Goal: Information Seeking & Learning: Understand process/instructions

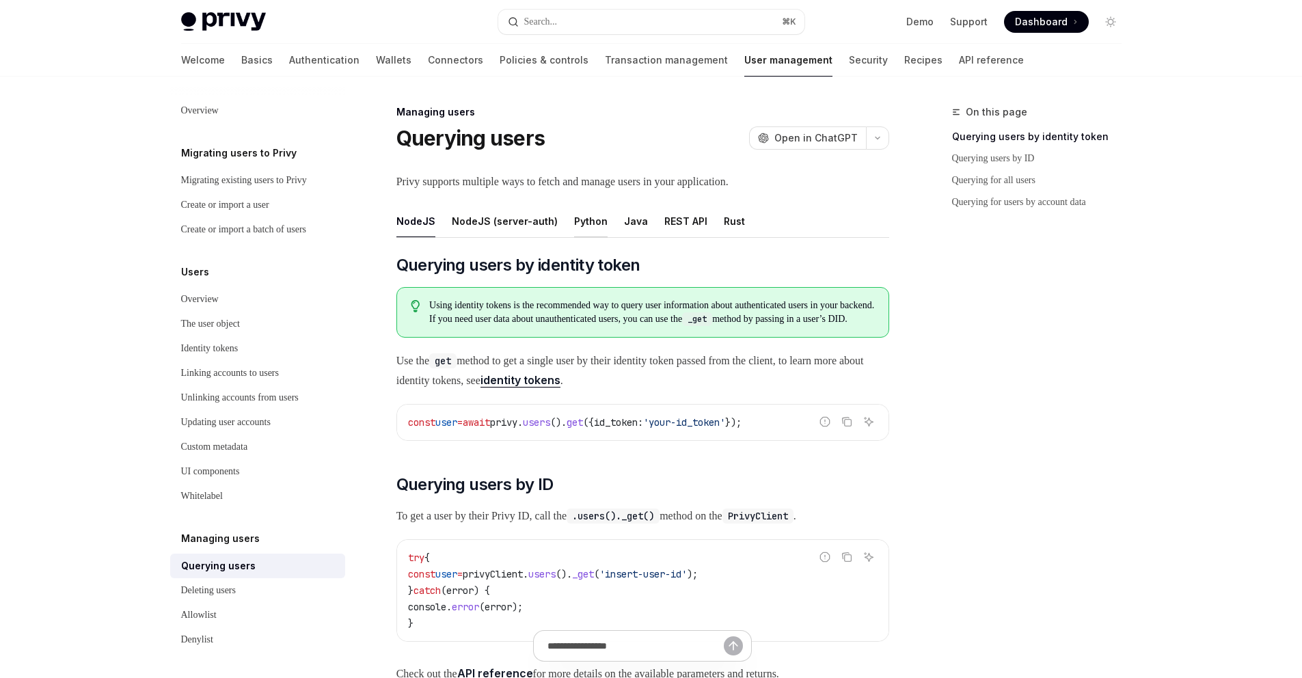
click at [576, 222] on div "Python" at bounding box center [590, 221] width 33 height 32
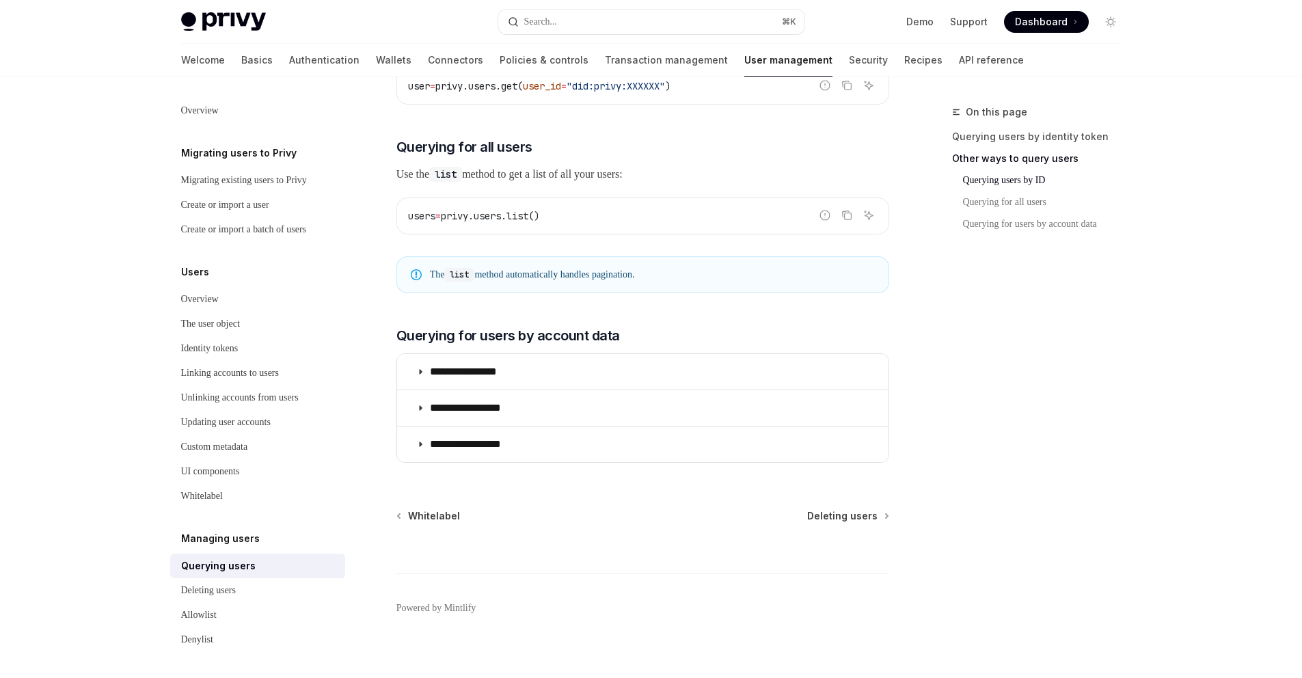
scroll to position [623, 0]
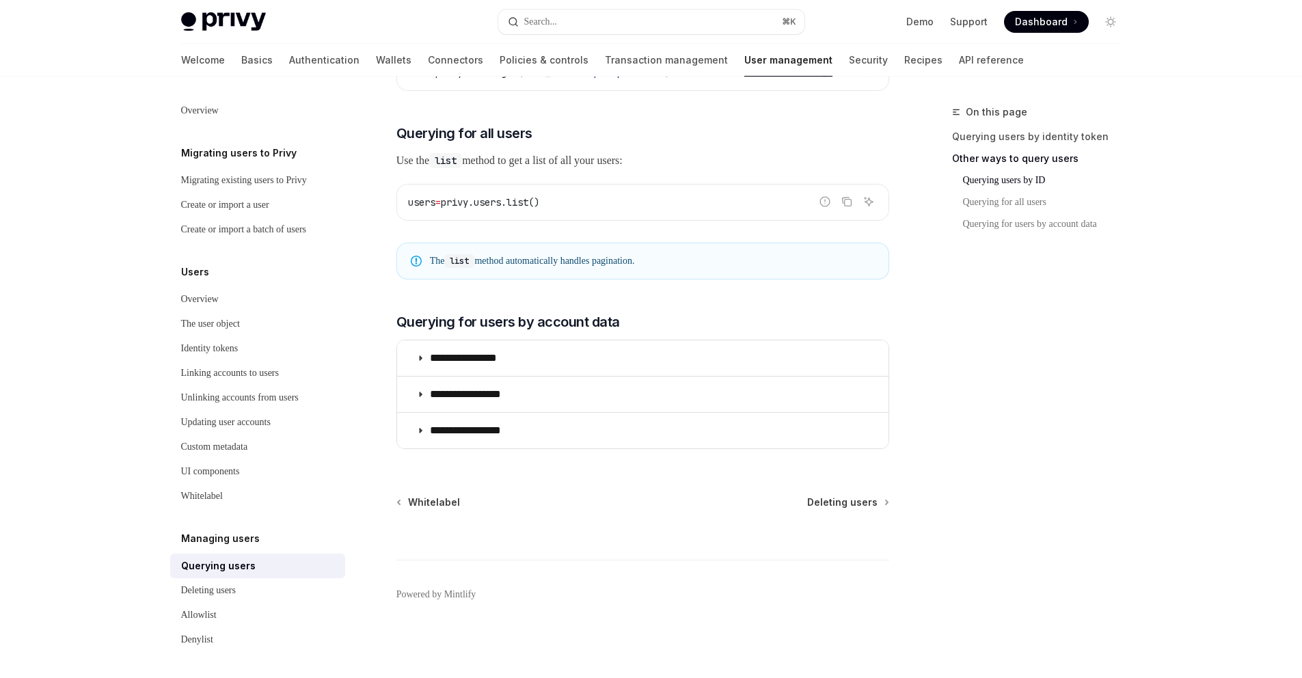
click at [948, 317] on div "On this page Querying users by identity token Other ways to query users Queryin…" at bounding box center [1029, 391] width 208 height 574
click at [517, 134] on span "Querying for all users" at bounding box center [465, 133] width 136 height 19
click at [378, 132] on icon "Navigate to header" at bounding box center [378, 133] width 10 height 5
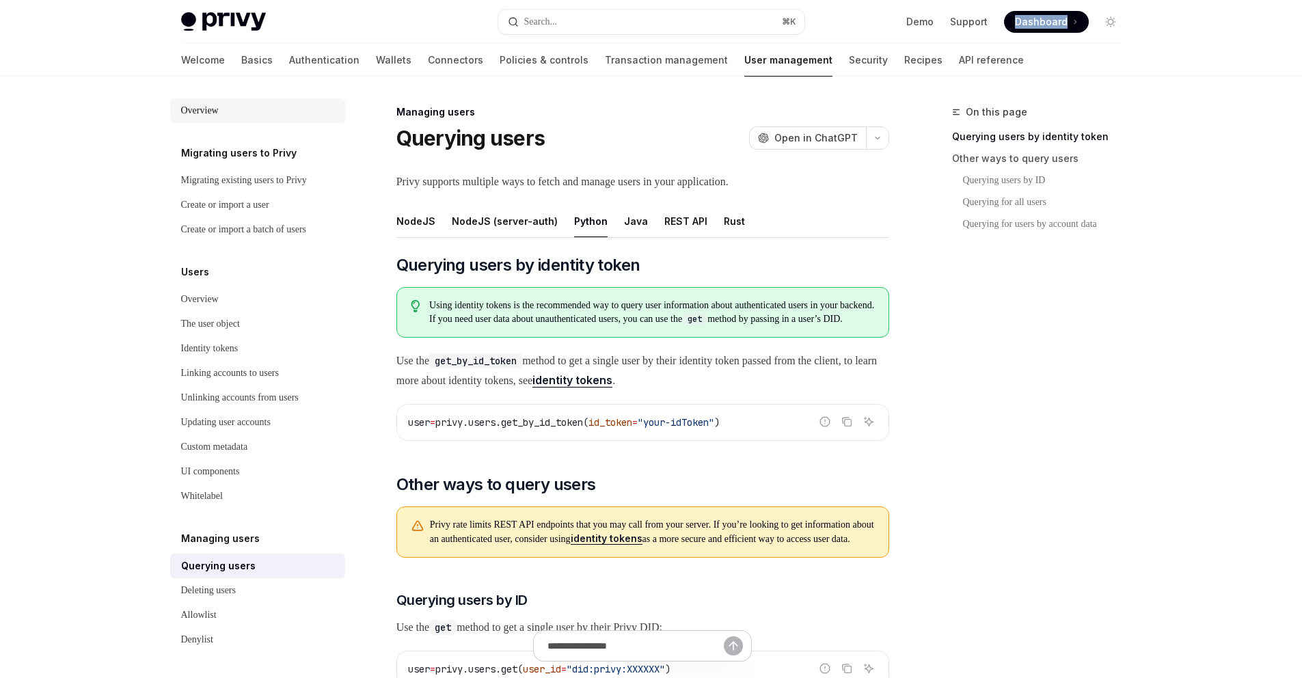
click at [206, 107] on div "Overview" at bounding box center [200, 111] width 38 height 16
type textarea "*"
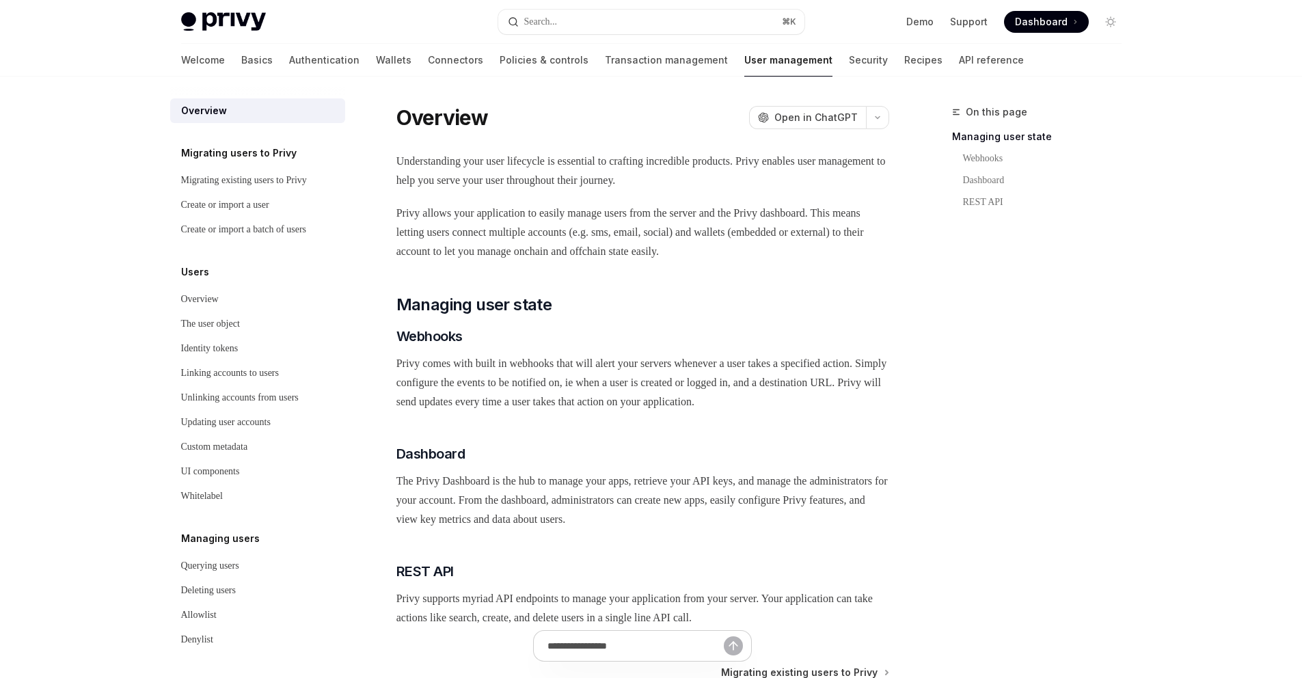
click at [1042, 19] on span "Dashboard" at bounding box center [1041, 22] width 53 height 14
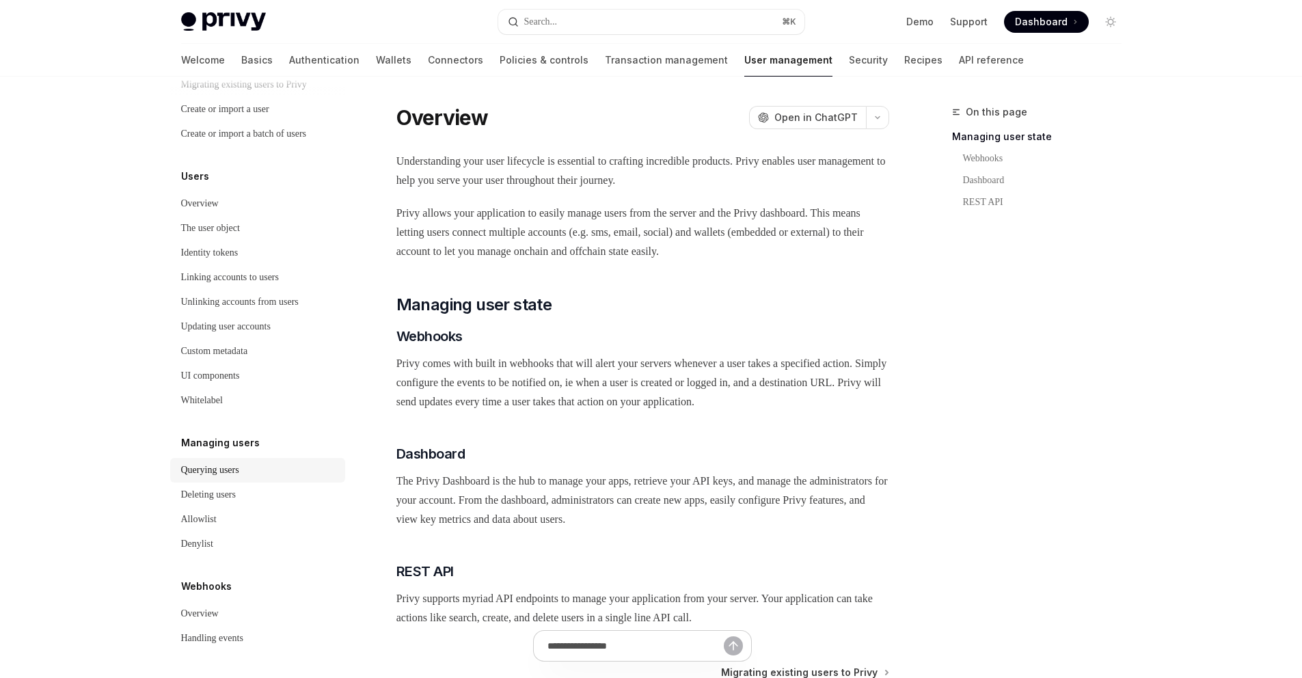
click at [211, 476] on div "Querying users" at bounding box center [210, 470] width 58 height 16
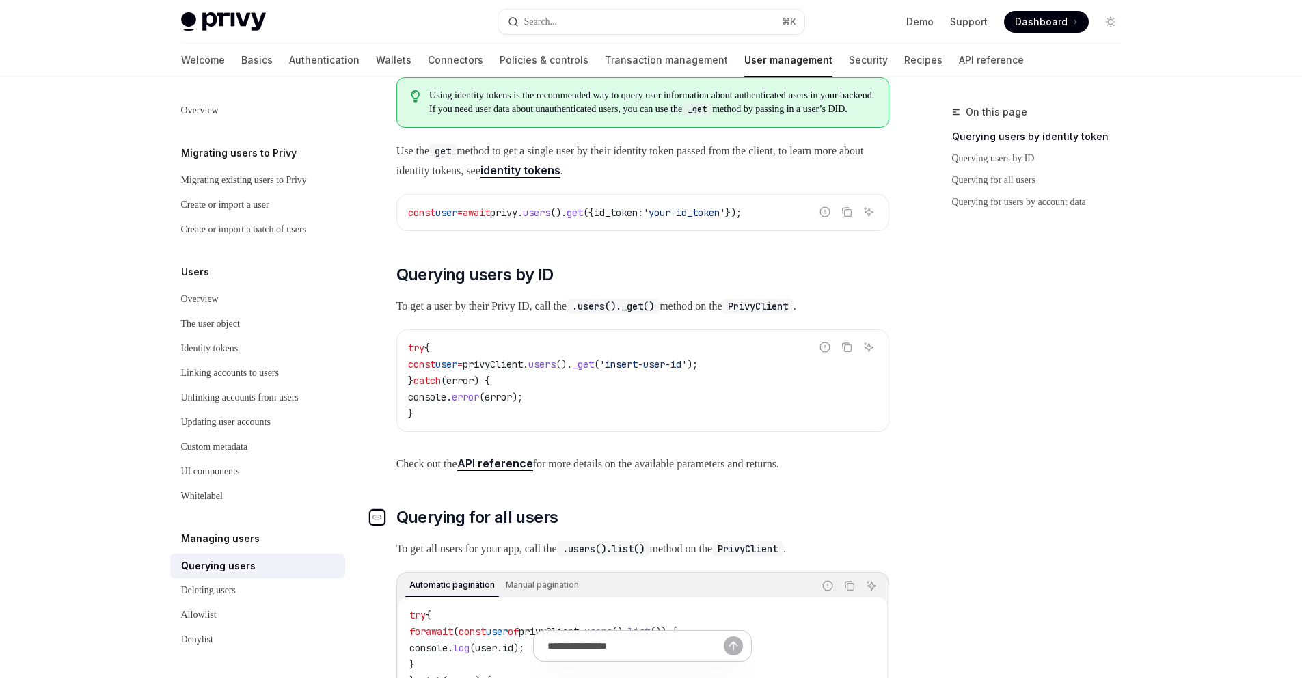
click at [374, 520] on icon "Navigate to header" at bounding box center [378, 517] width 10 height 5
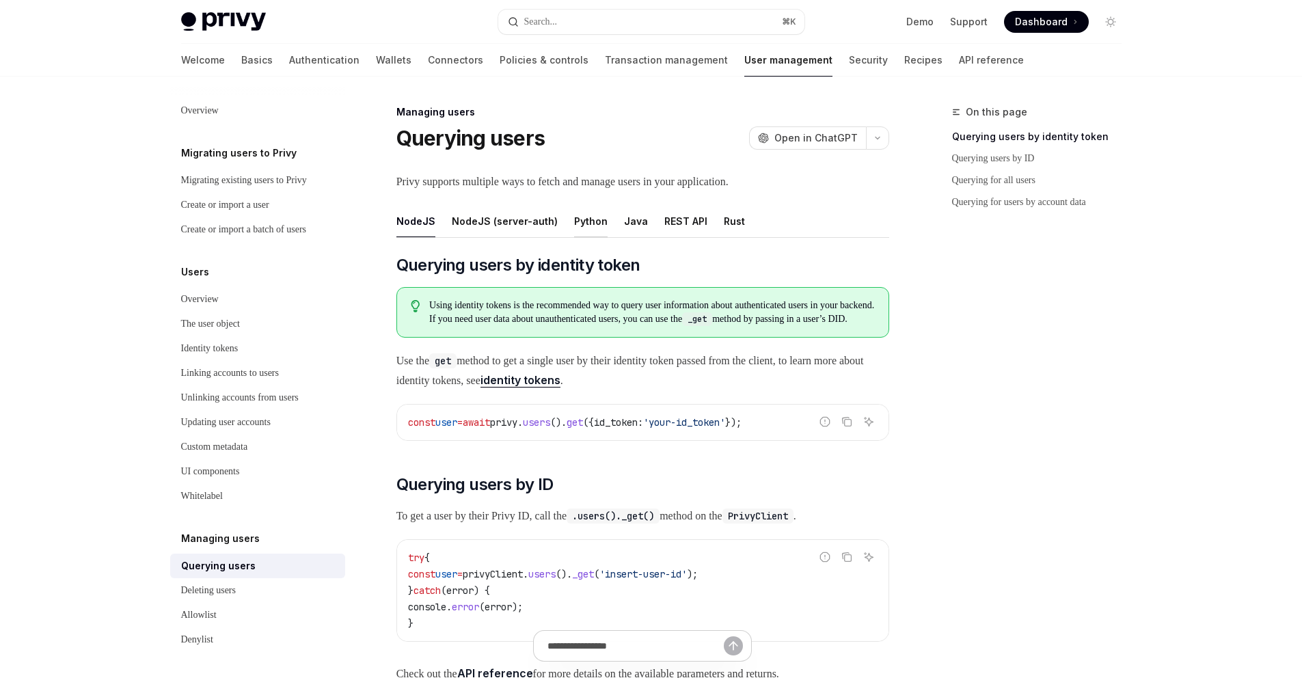
click at [586, 220] on div "Python" at bounding box center [590, 221] width 33 height 32
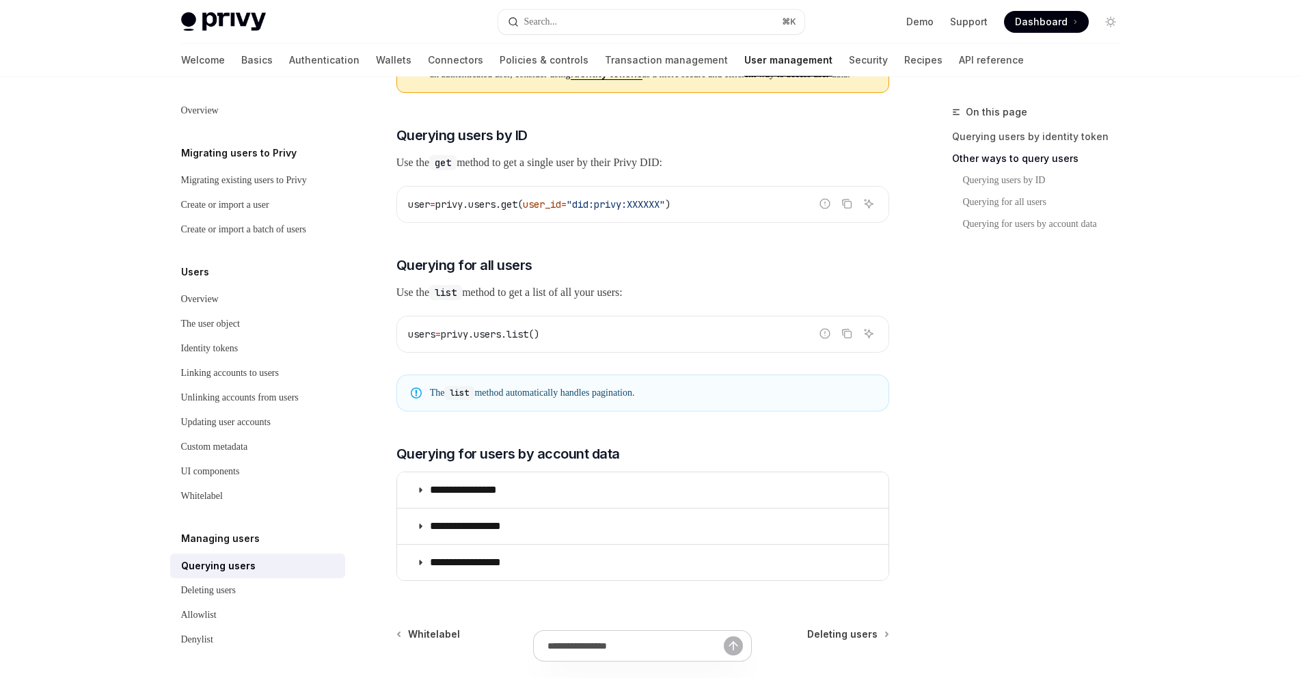
scroll to position [474, 0]
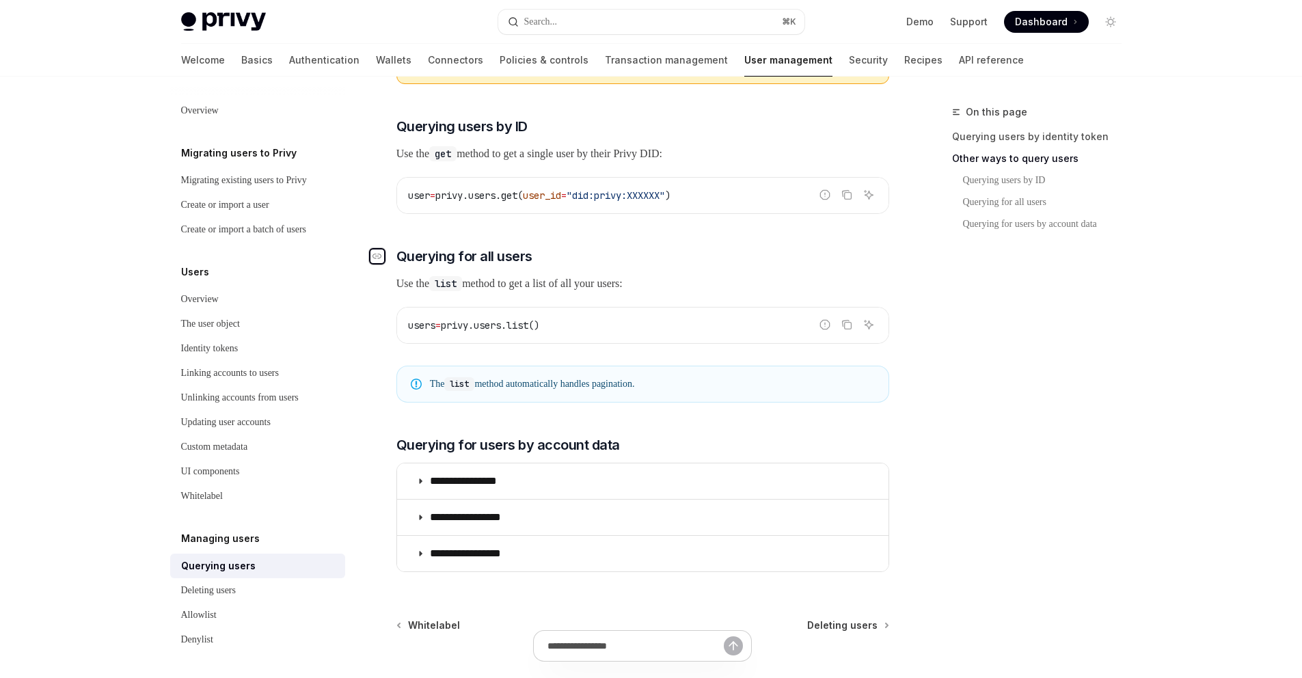
click at [378, 259] on icon "Navigate to header" at bounding box center [378, 256] width 10 height 5
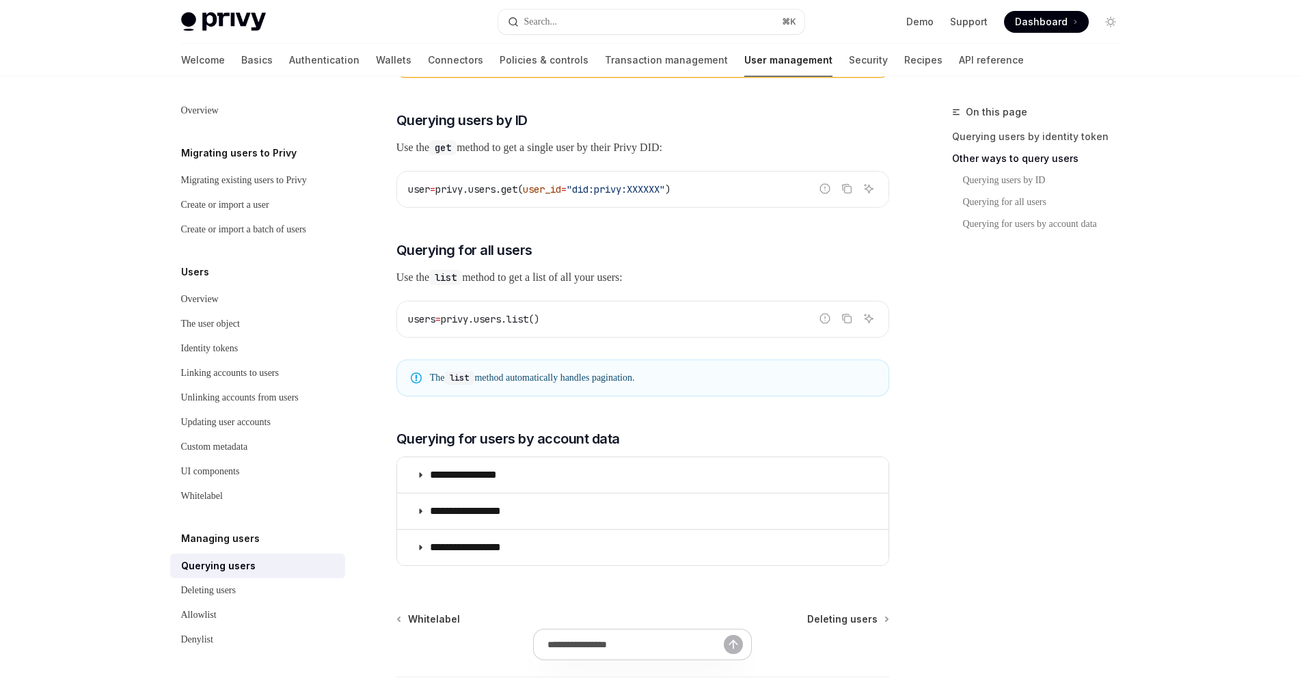
scroll to position [623, 0]
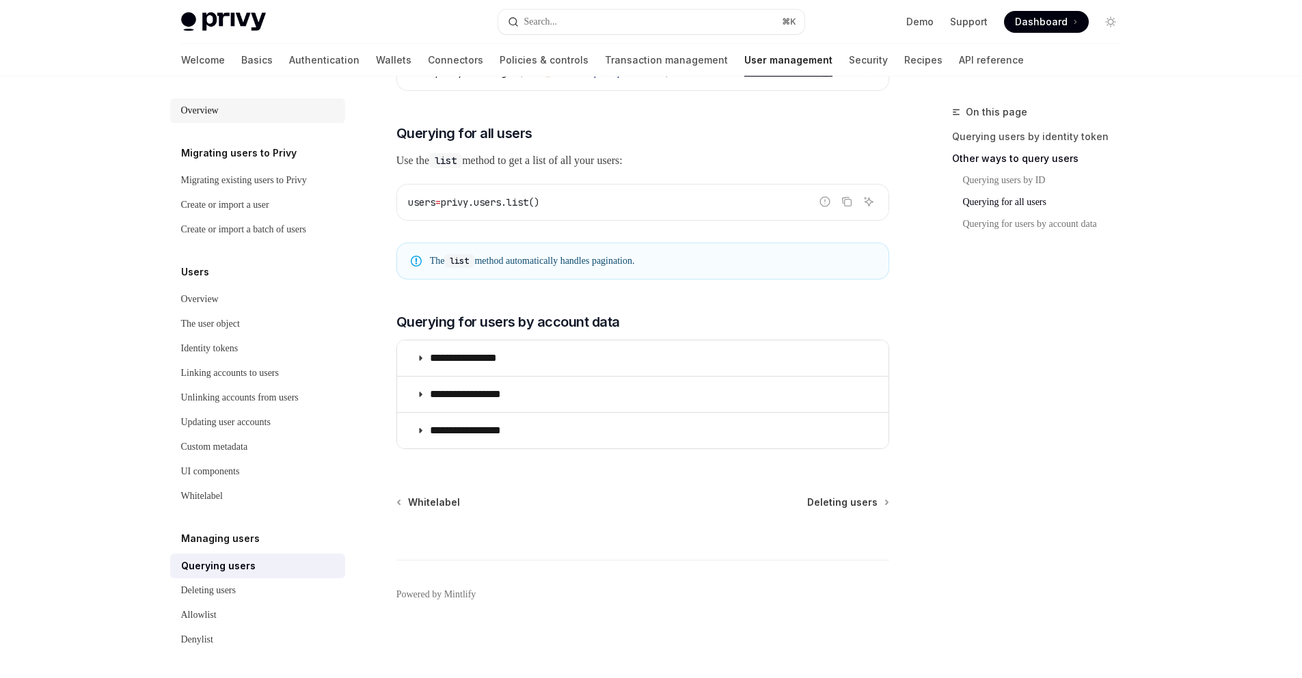
click at [207, 113] on div "Overview" at bounding box center [200, 111] width 38 height 16
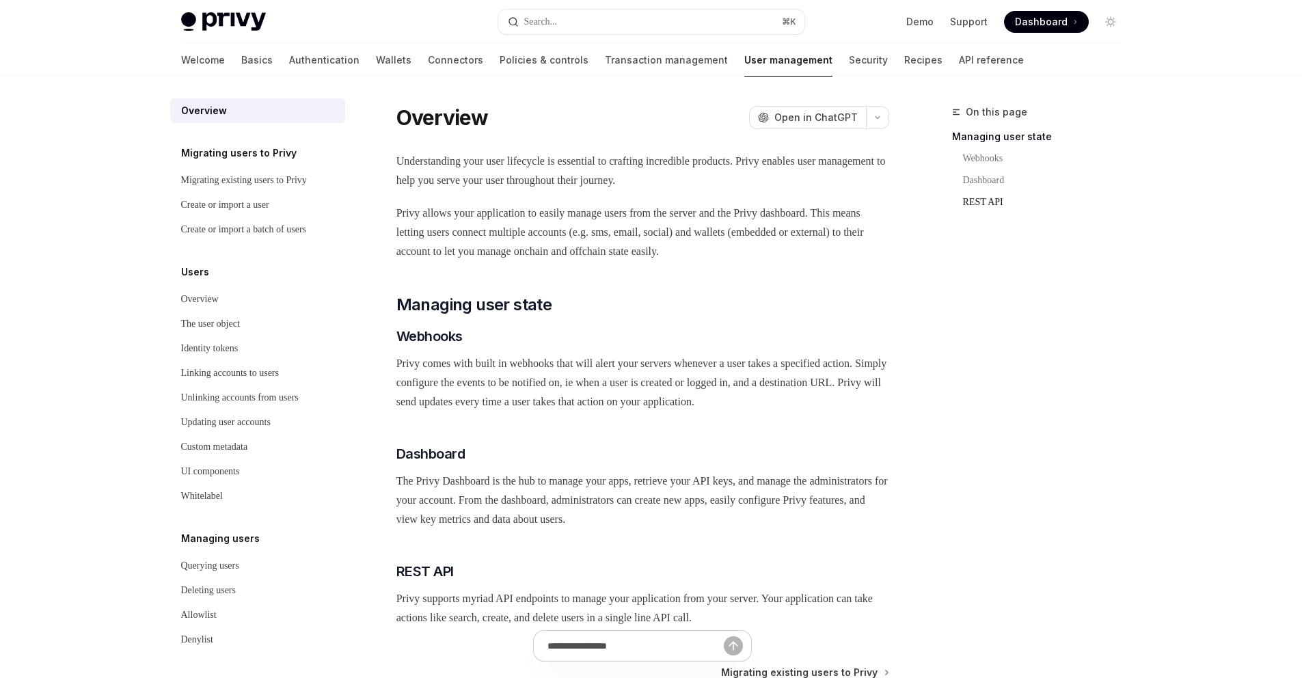
click at [990, 208] on link "REST API" at bounding box center [1042, 202] width 180 height 22
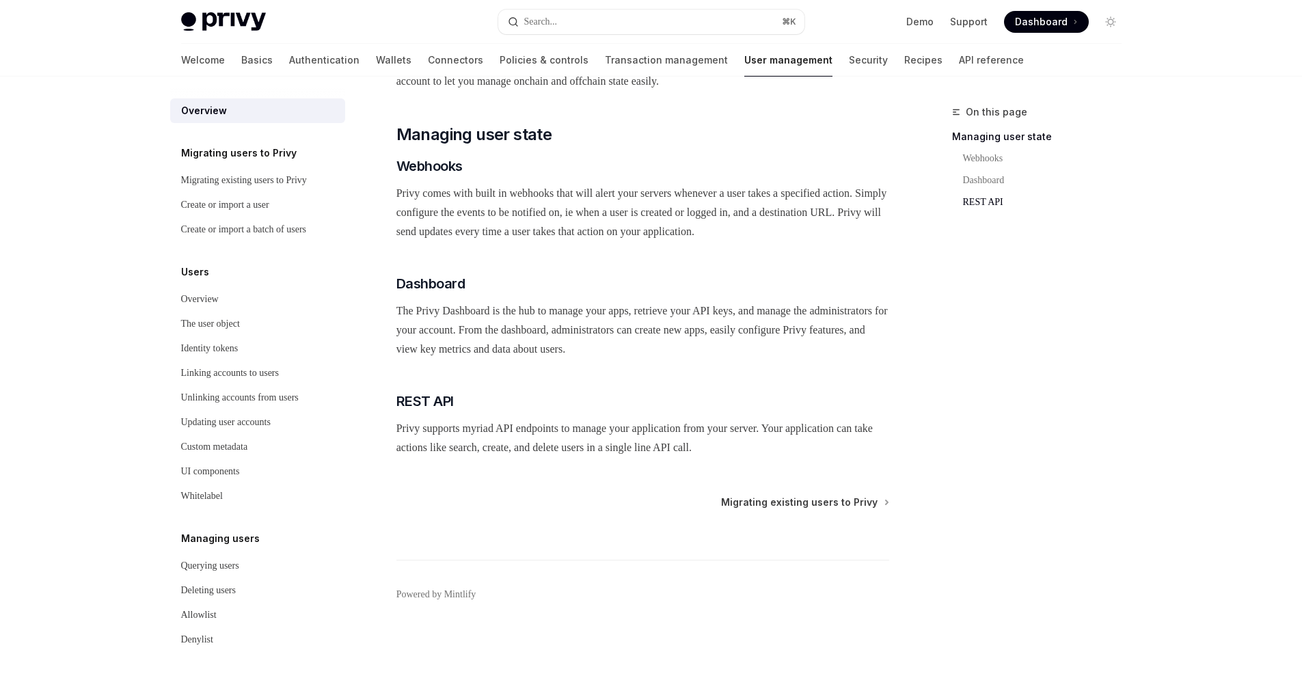
scroll to position [189, 0]
click at [202, 280] on h5 "Users" at bounding box center [195, 272] width 28 height 16
click at [204, 308] on div "Overview" at bounding box center [200, 299] width 38 height 16
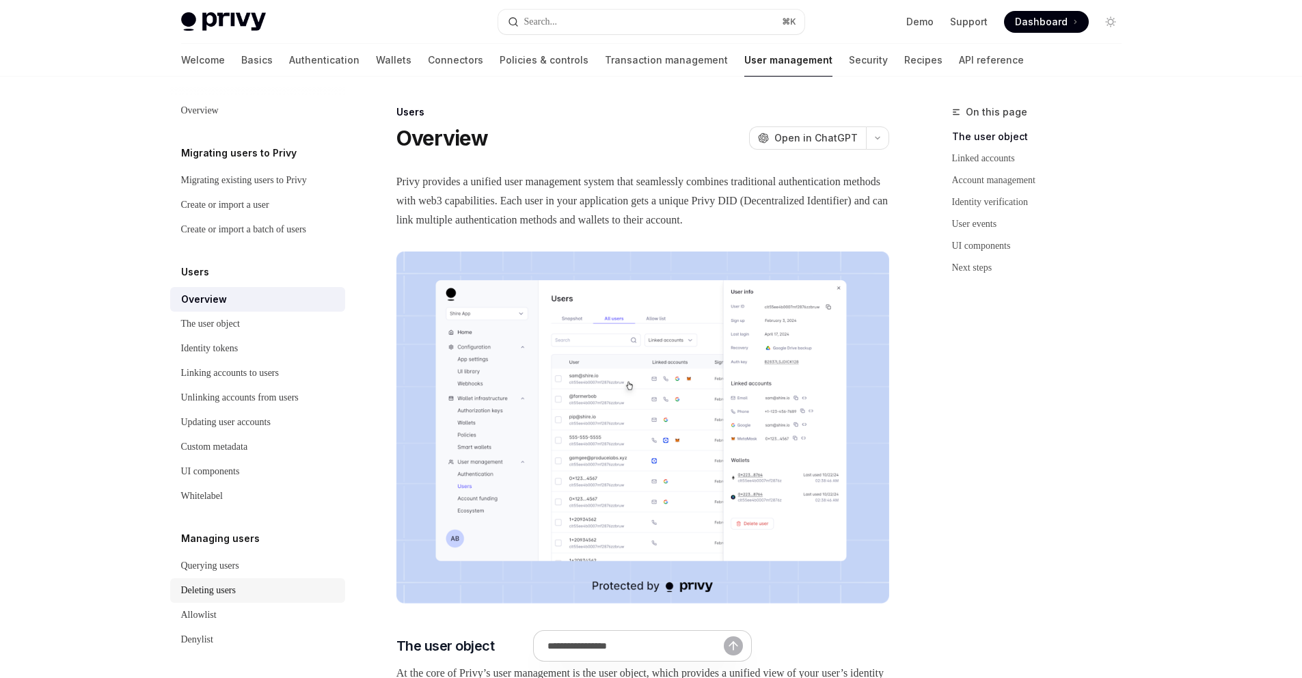
scroll to position [112, 0]
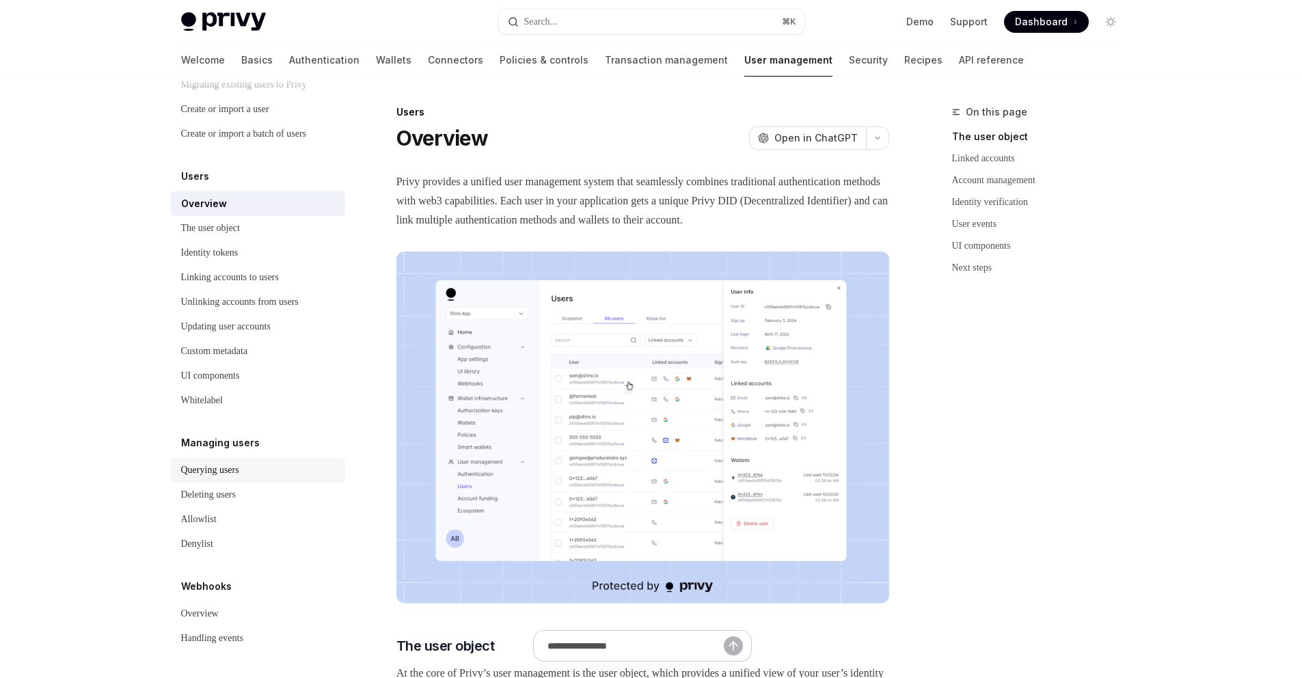
click at [225, 469] on div "Querying users" at bounding box center [210, 470] width 58 height 16
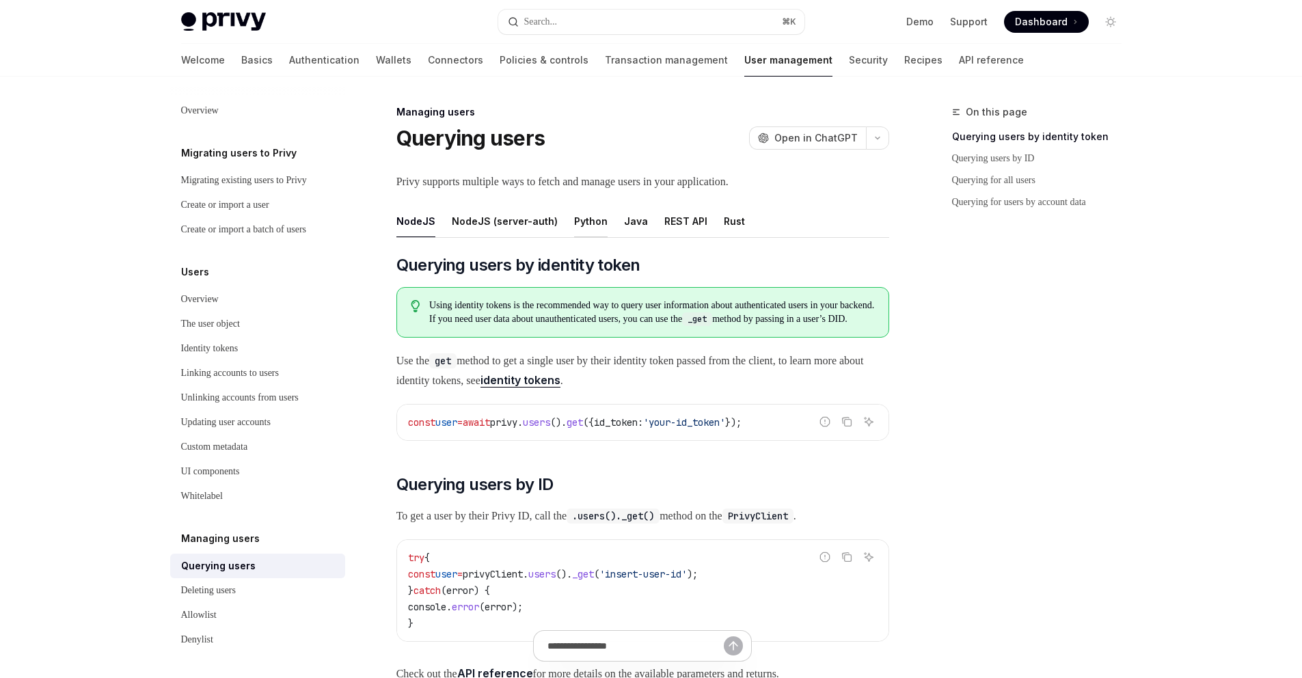
click at [577, 220] on div "Python" at bounding box center [590, 221] width 33 height 32
type textarea "*"
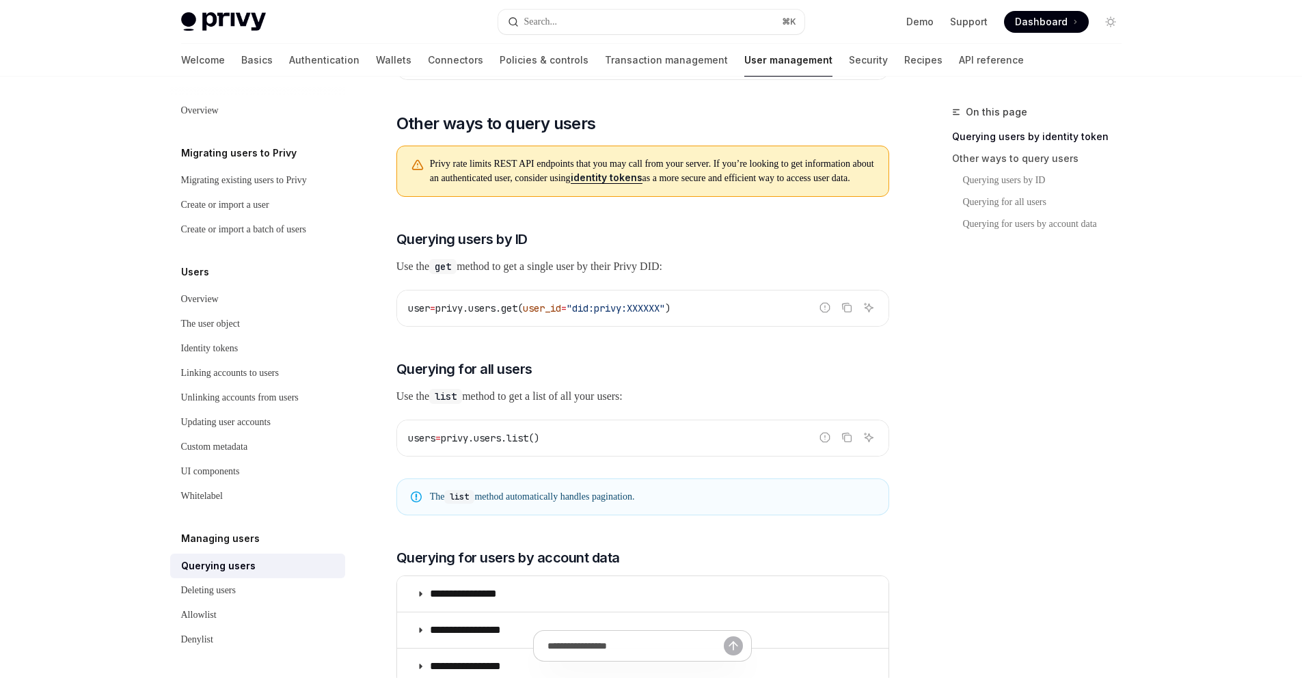
scroll to position [623, 0]
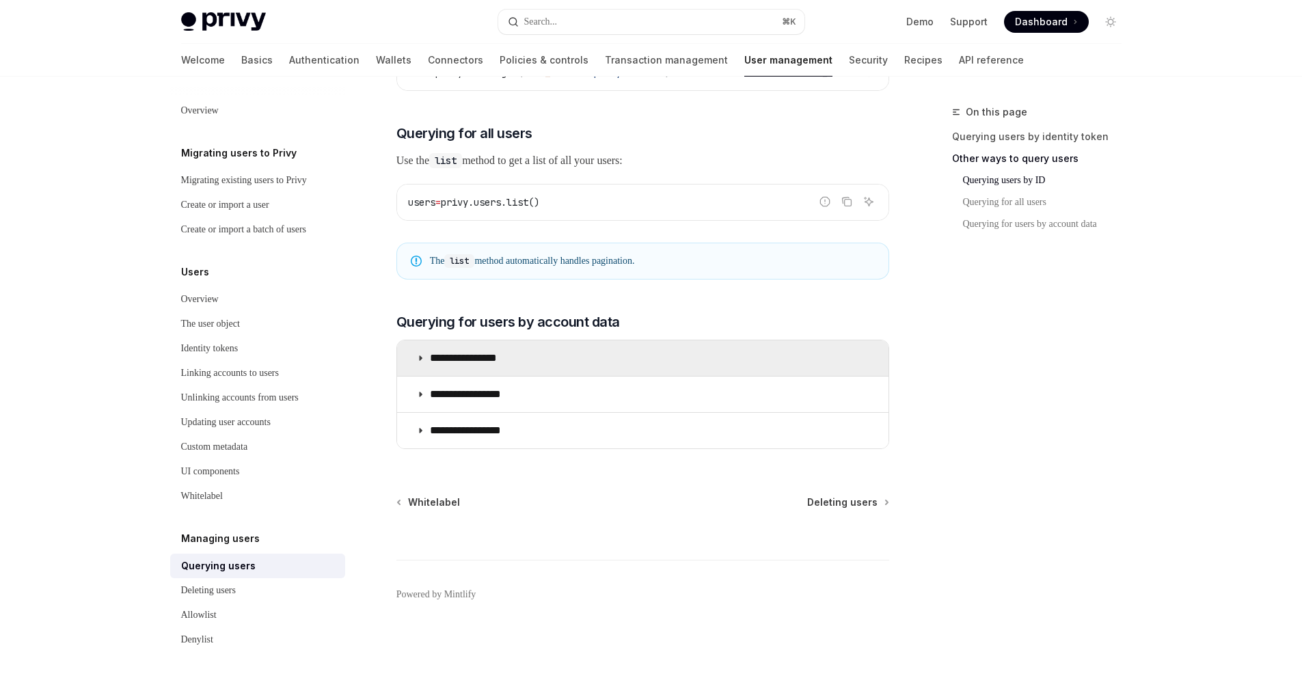
click at [421, 356] on icon at bounding box center [420, 358] width 8 height 8
